Goal: Task Accomplishment & Management: Manage account settings

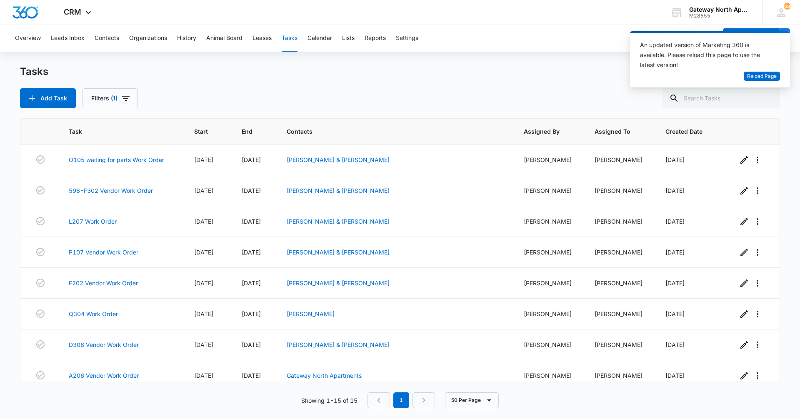
scroll to position [224, 0]
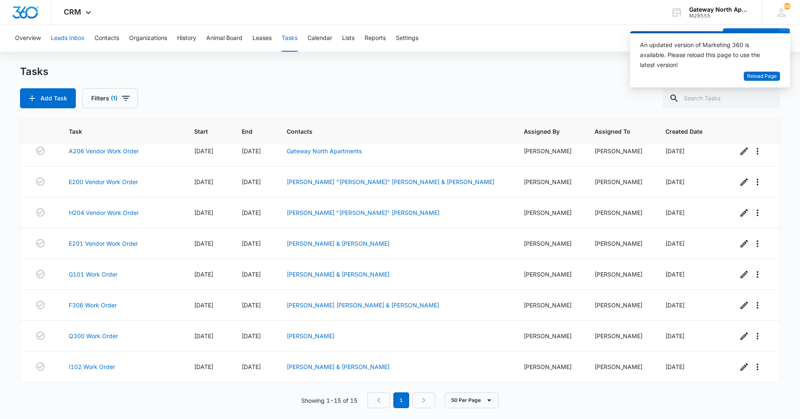
click at [69, 40] on button "Leads Inbox" at bounding box center [68, 38] width 34 height 27
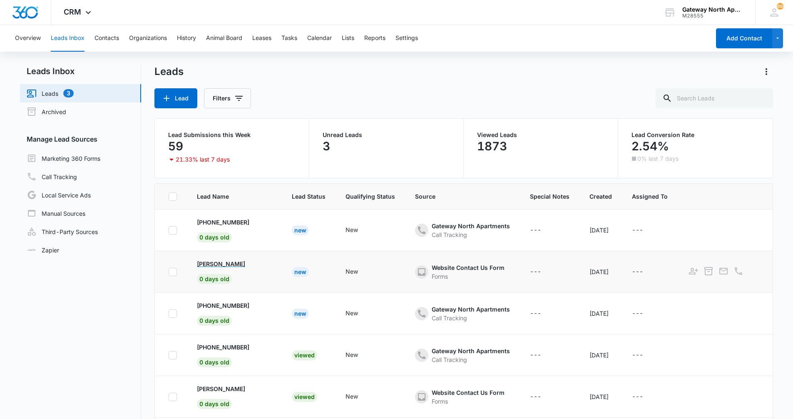
click at [234, 267] on p "[PERSON_NAME]" at bounding box center [221, 263] width 48 height 9
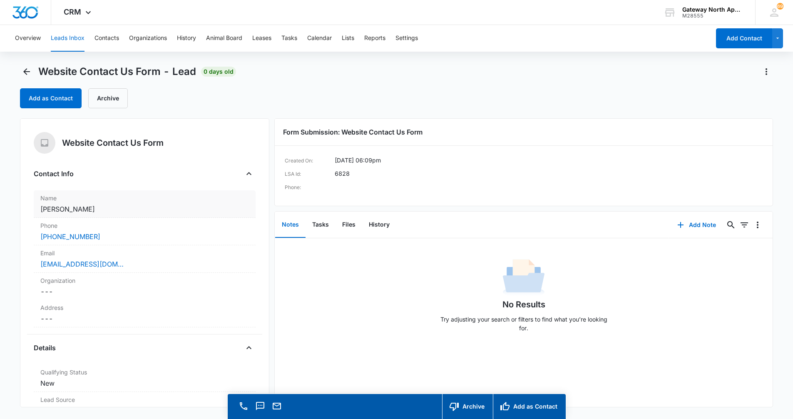
drag, startPoint x: 40, startPoint y: 211, endPoint x: 101, endPoint y: 211, distance: 60.8
click at [101, 211] on dd "Cancel Save Changes [PERSON_NAME]" at bounding box center [144, 209] width 209 height 10
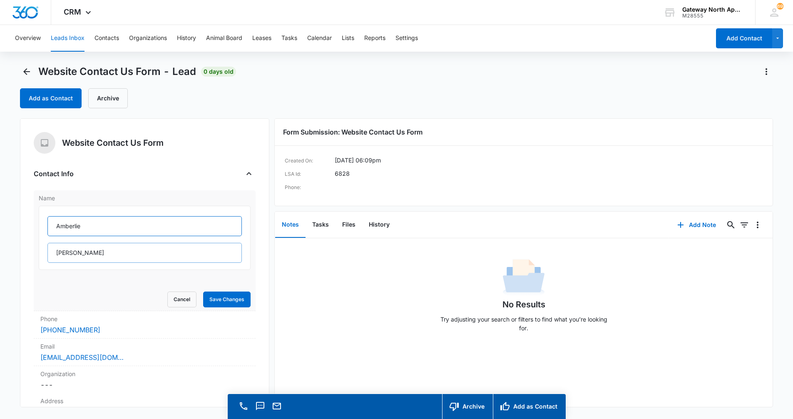
drag, startPoint x: 52, startPoint y: 225, endPoint x: 104, endPoint y: 243, distance: 54.4
click at [103, 244] on div "[PERSON_NAME]" at bounding box center [144, 239] width 194 height 47
